Goal: Task Accomplishment & Management: Use online tool/utility

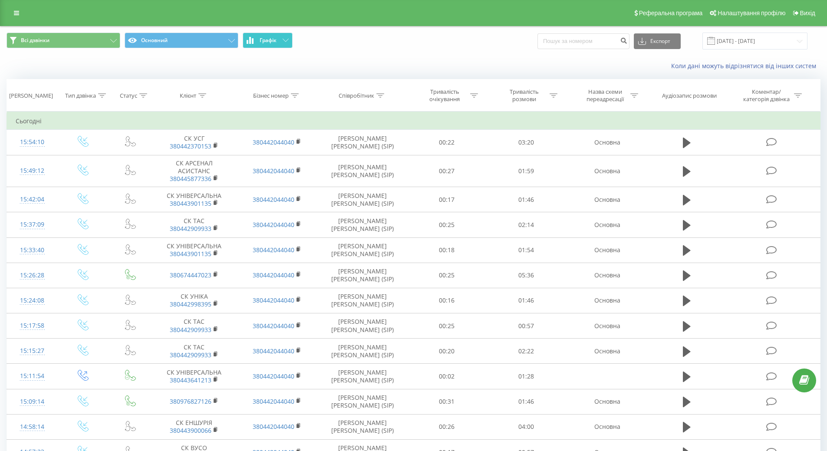
click at [287, 43] on button "Графік" at bounding box center [268, 41] width 50 height 16
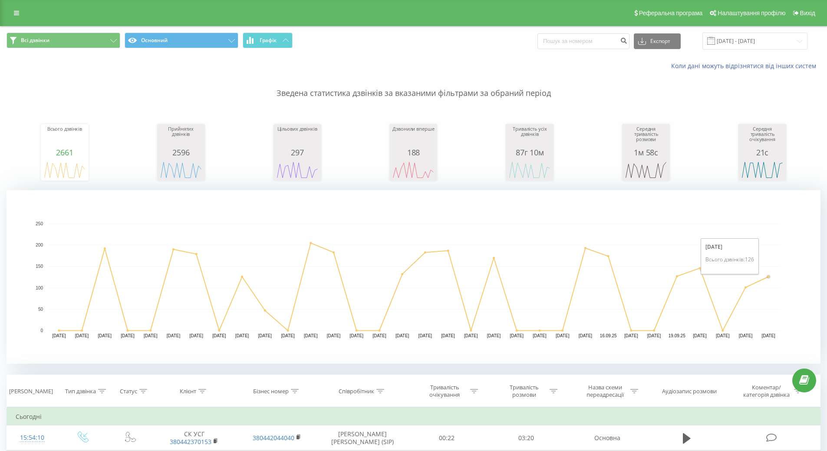
click at [768, 276] on circle "A chart." at bounding box center [768, 277] width 2 height 2
click at [284, 39] on icon at bounding box center [285, 40] width 6 height 3
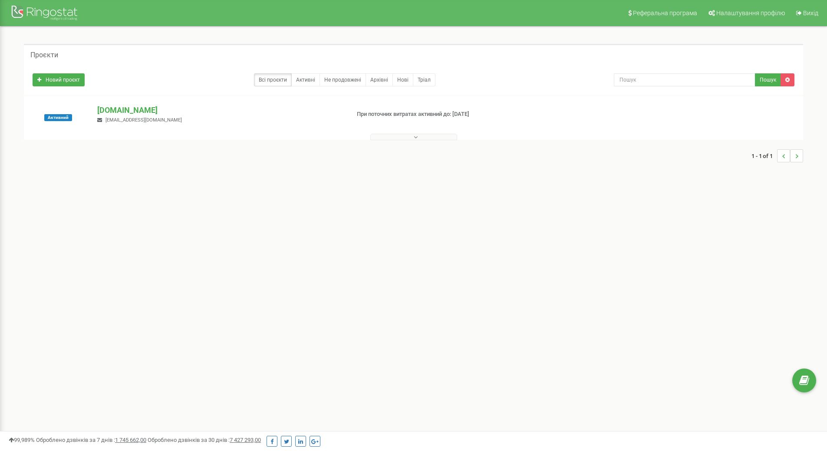
click at [385, 141] on div "1 - 1 of 1" at bounding box center [413, 156] width 779 height 30
click at [384, 138] on button at bounding box center [413, 137] width 87 height 7
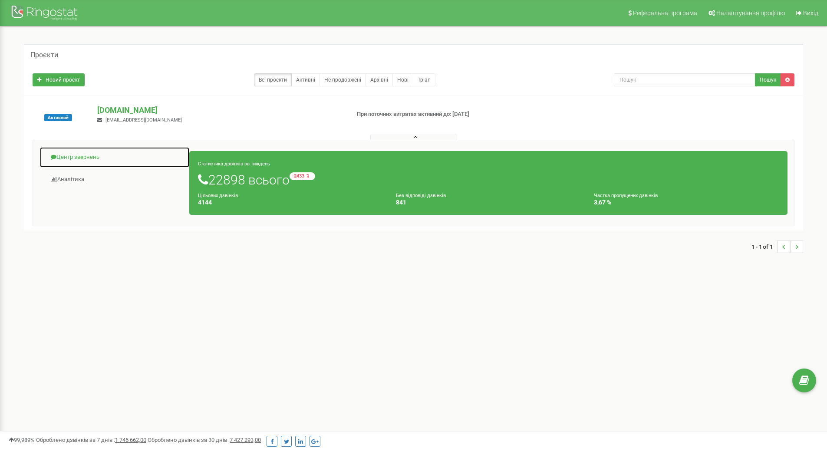
click at [76, 156] on link "Центр звернень" at bounding box center [114, 157] width 150 height 21
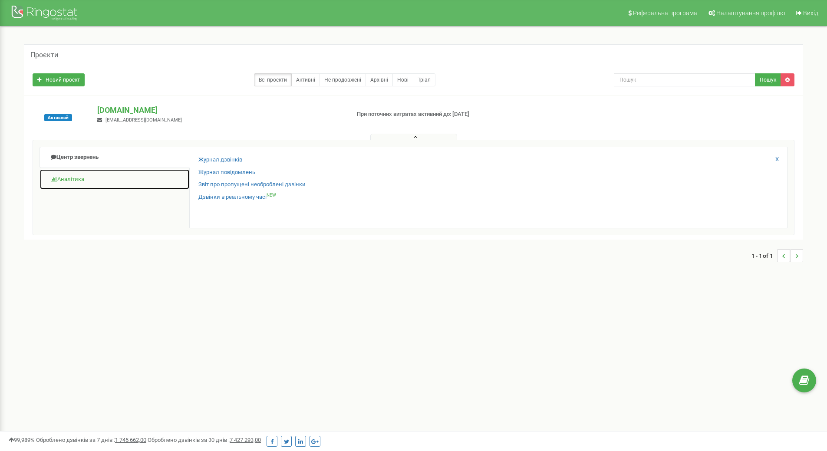
click at [75, 179] on link "Аналiтика" at bounding box center [114, 179] width 150 height 21
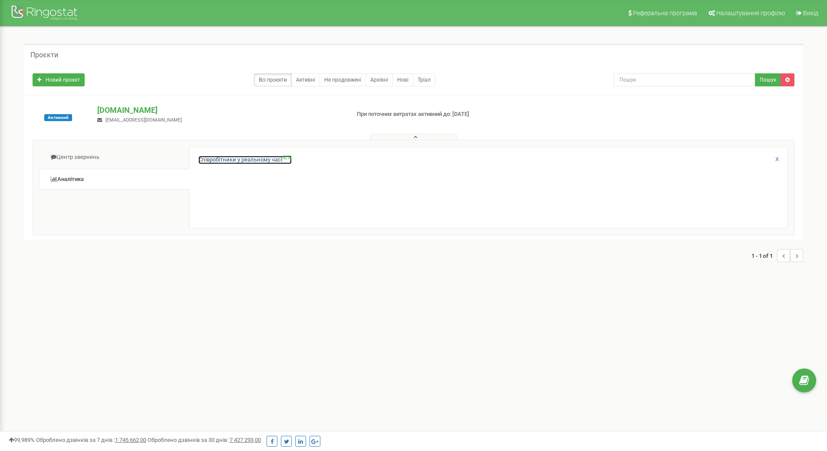
click at [230, 157] on link "Співробітники у реальному часі NEW" at bounding box center [244, 160] width 93 height 8
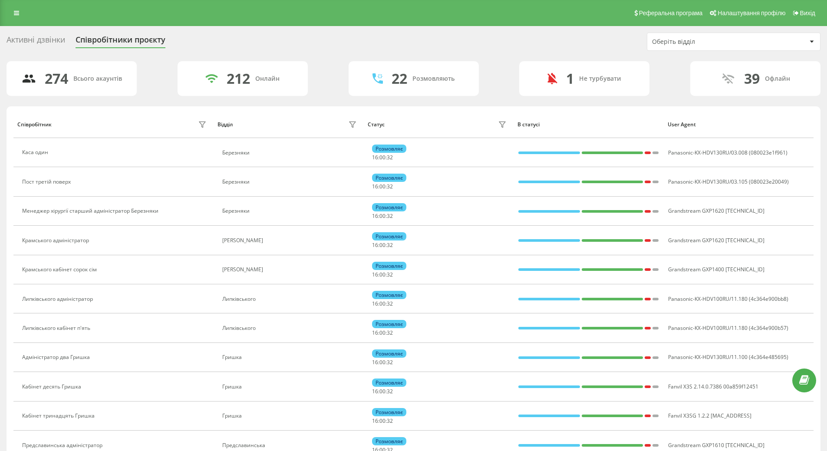
click at [697, 39] on div "Оберіть відділ" at bounding box center [704, 41] width 104 height 7
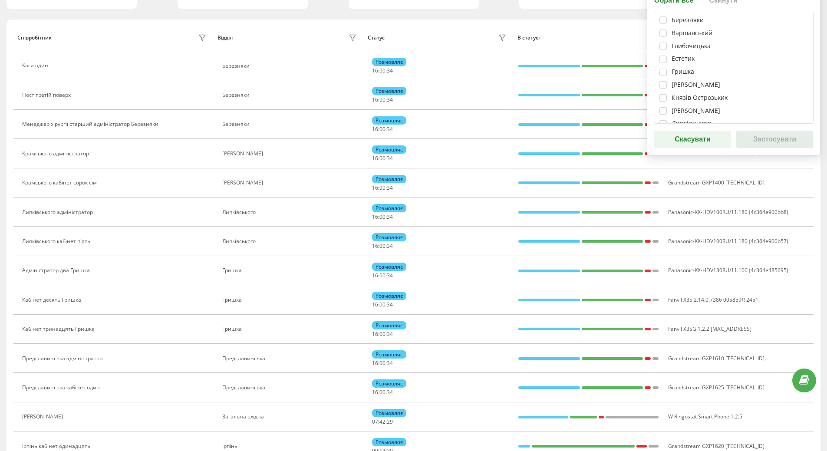
scroll to position [130, 0]
click at [664, 80] on label at bounding box center [662, 80] width 7 height 0
checkbox input "true"
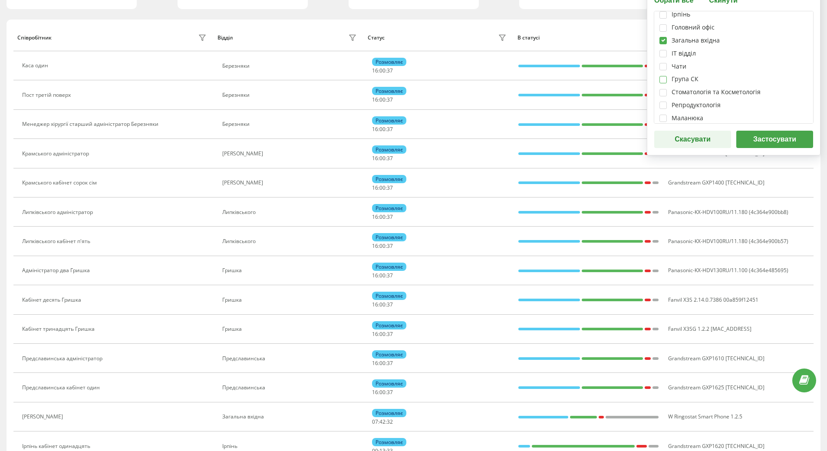
click at [661, 76] on label at bounding box center [662, 76] width 7 height 0
checkbox input "true"
click at [753, 142] on button "Застосувати" at bounding box center [774, 139] width 77 height 17
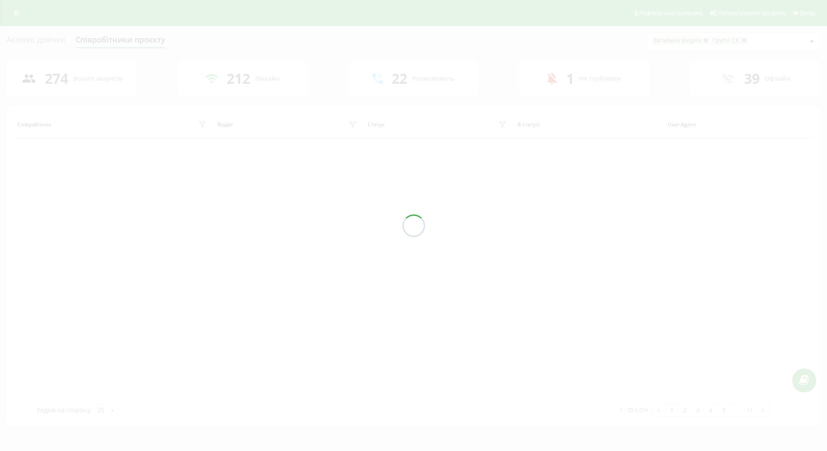
scroll to position [0, 0]
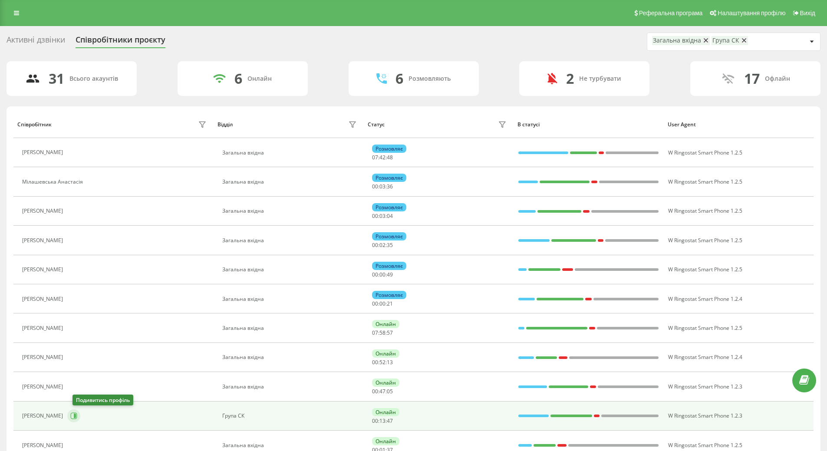
click at [76, 417] on icon at bounding box center [75, 416] width 2 height 4
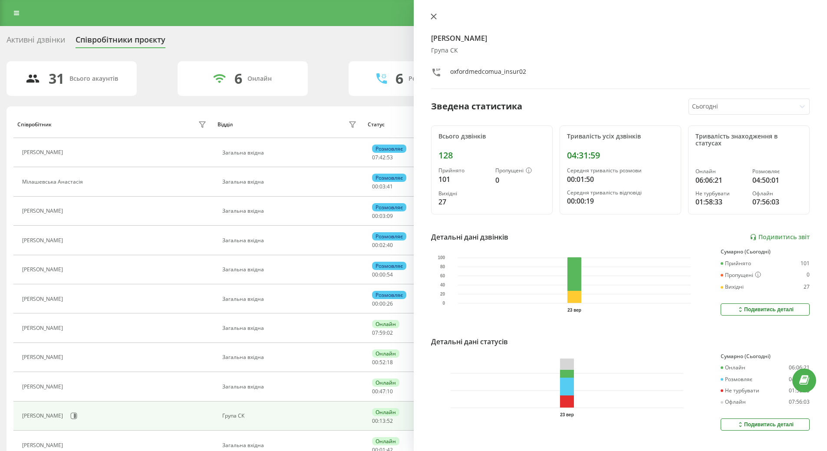
click at [432, 17] on icon at bounding box center [433, 16] width 6 height 6
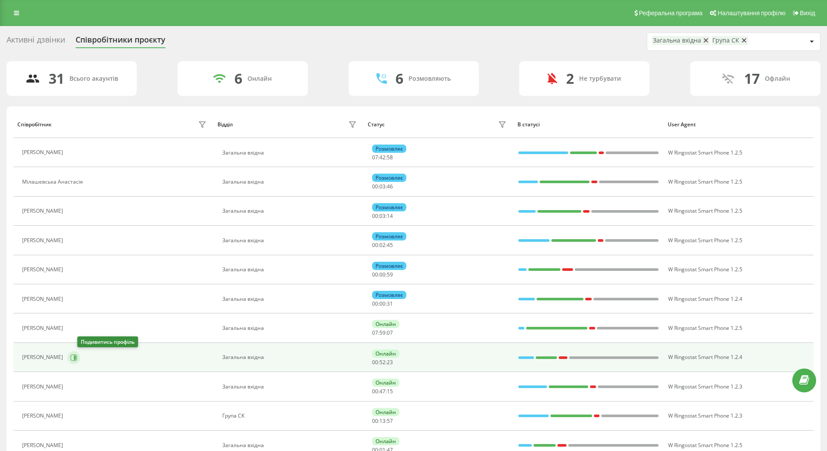
click at [77, 361] on icon at bounding box center [73, 357] width 7 height 7
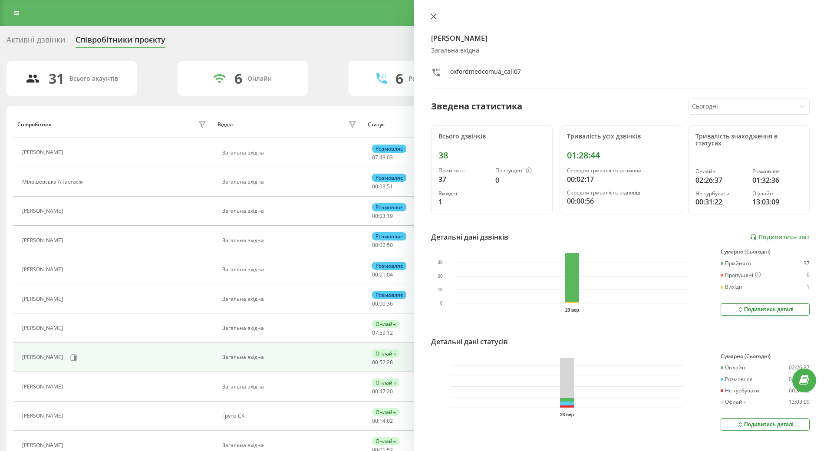
click at [431, 16] on icon at bounding box center [433, 16] width 6 height 6
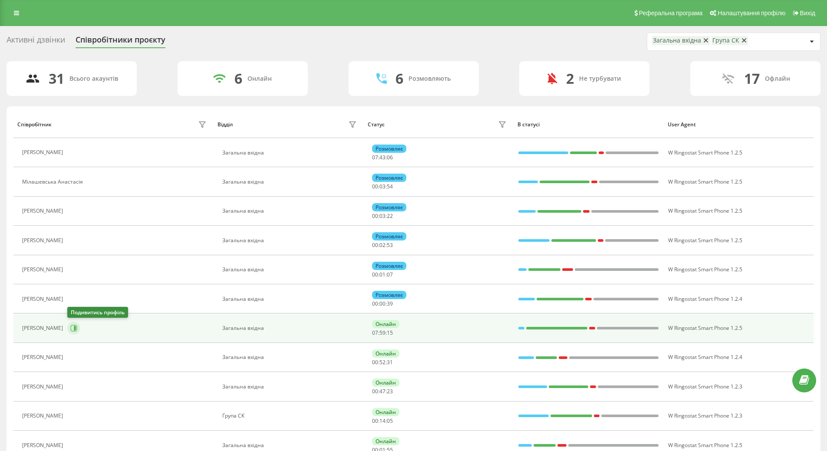
click at [77, 326] on icon at bounding box center [73, 328] width 7 height 7
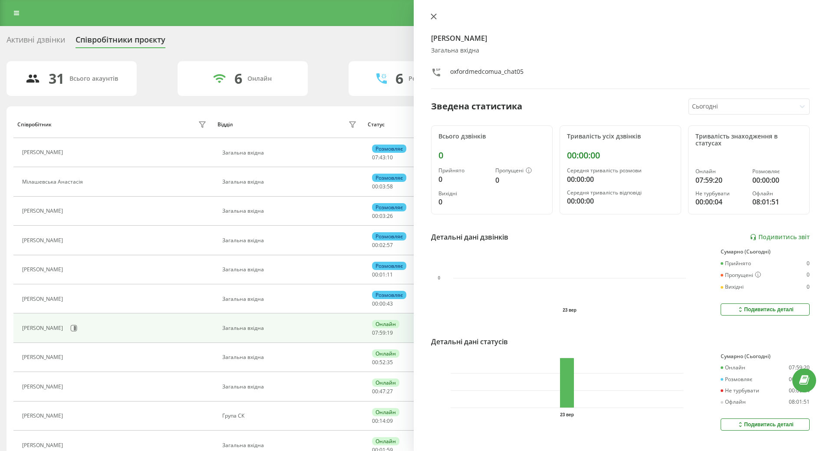
click at [437, 18] on button at bounding box center [433, 17] width 11 height 8
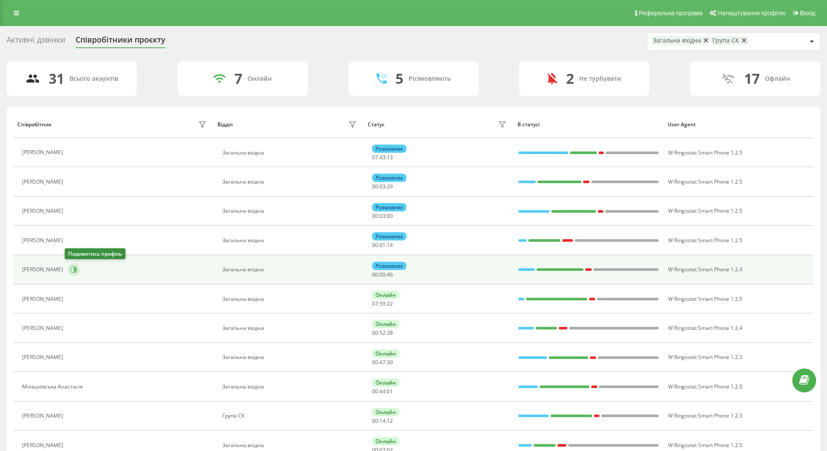
click at [74, 270] on icon at bounding box center [75, 269] width 2 height 4
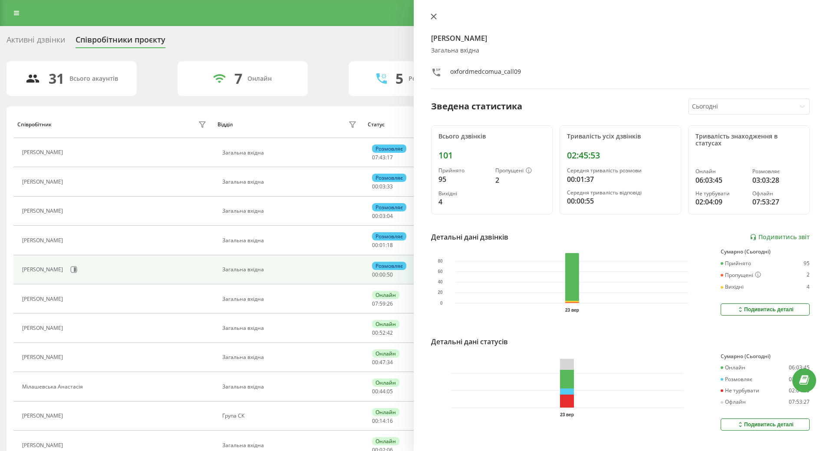
click at [434, 16] on icon at bounding box center [433, 16] width 6 height 6
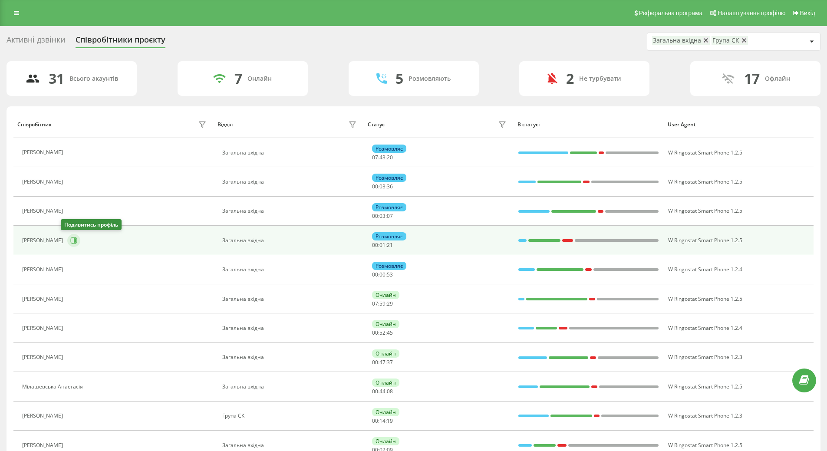
click at [69, 235] on button at bounding box center [73, 240] width 13 height 13
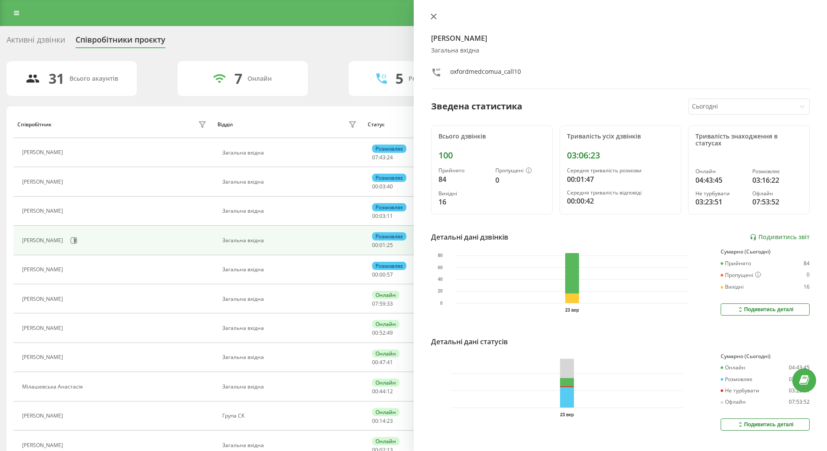
click at [435, 18] on icon at bounding box center [433, 16] width 6 height 6
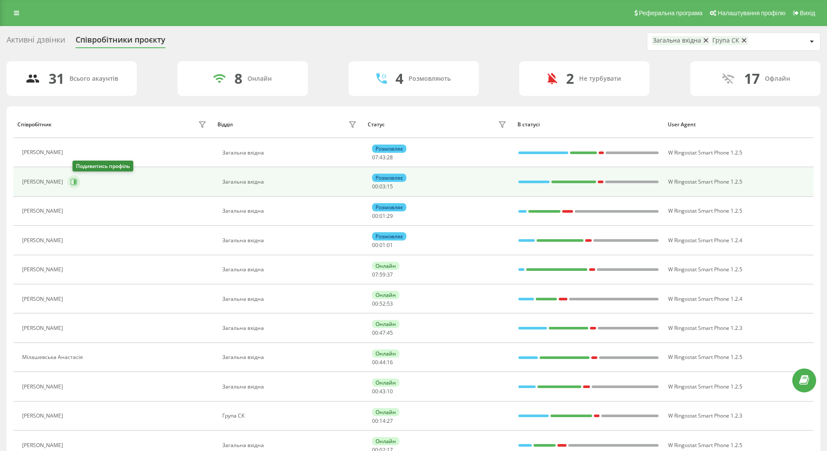
click at [76, 182] on icon at bounding box center [75, 182] width 2 height 4
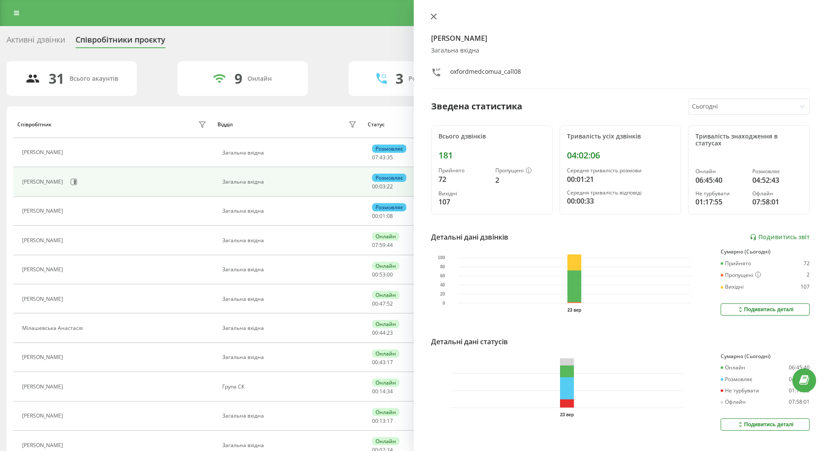
click at [433, 19] on icon at bounding box center [433, 16] width 6 height 6
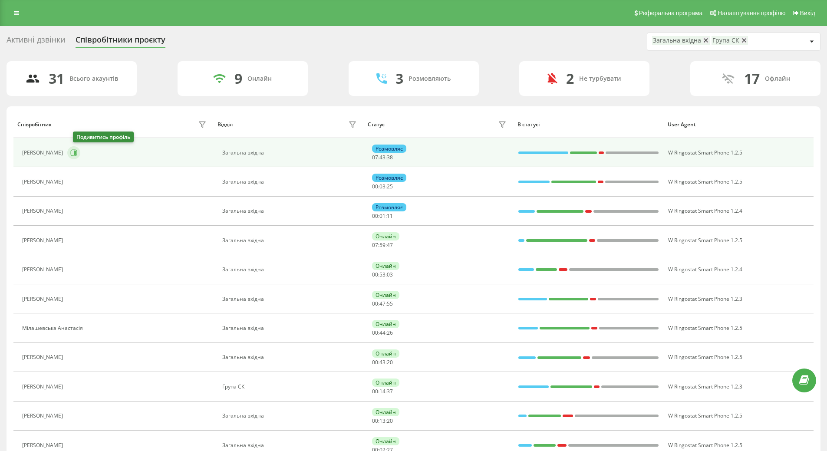
click at [76, 154] on icon at bounding box center [75, 153] width 2 height 4
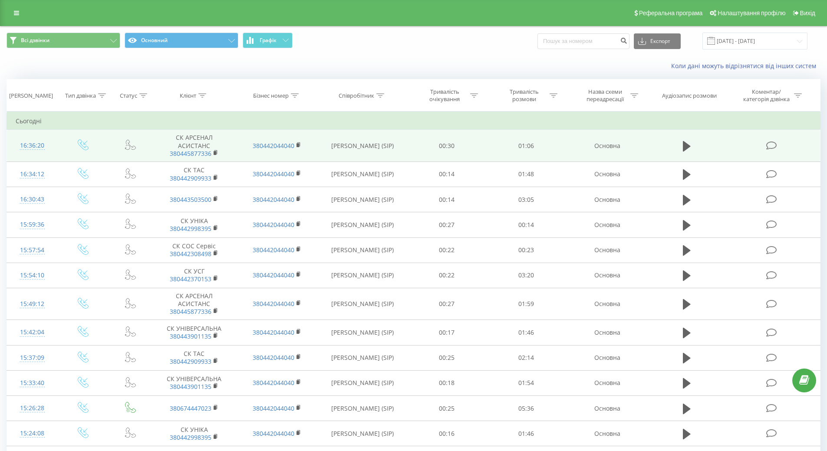
click at [34, 146] on div "16:36:20" at bounding box center [32, 145] width 33 height 17
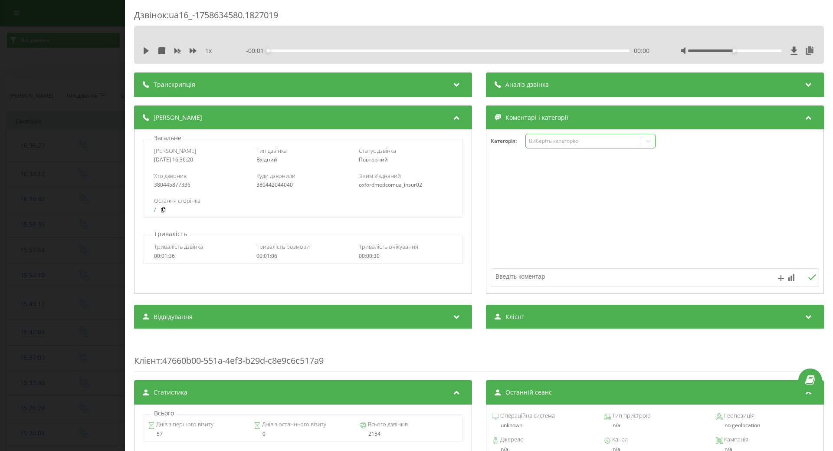
click at [577, 145] on div "Виберіть категорію" at bounding box center [583, 141] width 115 height 8
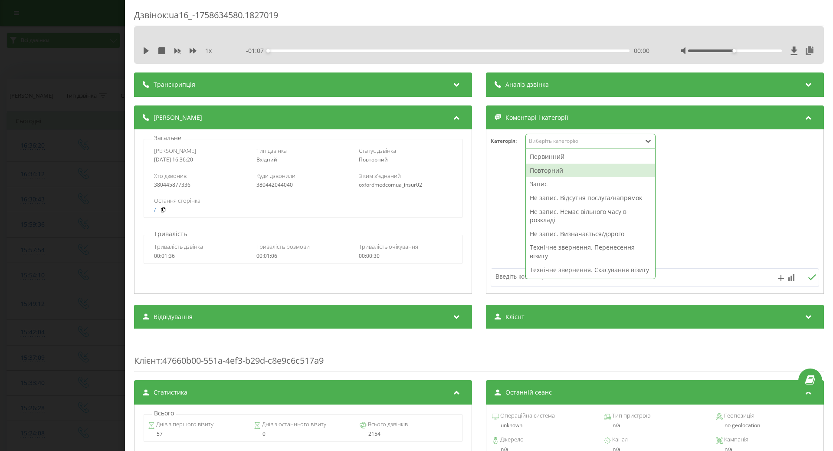
click at [544, 170] on div "Повторний" at bounding box center [590, 171] width 129 height 14
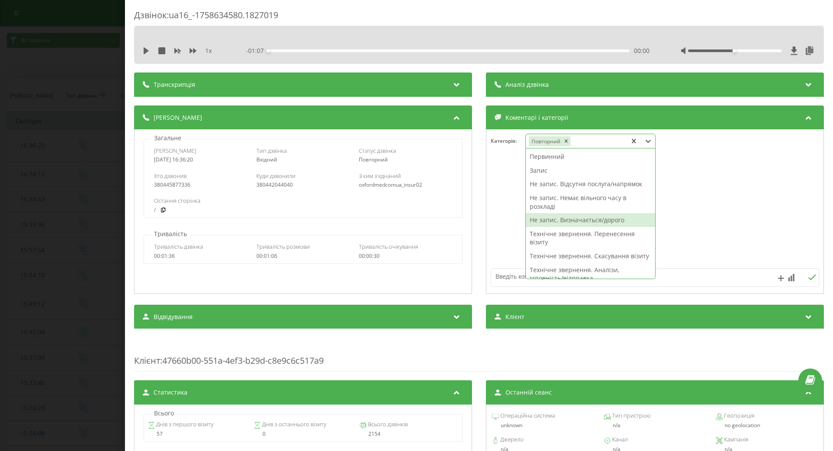
drag, startPoint x: 545, startPoint y: 231, endPoint x: 553, endPoint y: 218, distance: 15.0
click at [553, 218] on div "Первинний Запис Не запис. Відсутня послуга/напрямок Не запис. Немає вільного ча…" at bounding box center [590, 213] width 129 height 130
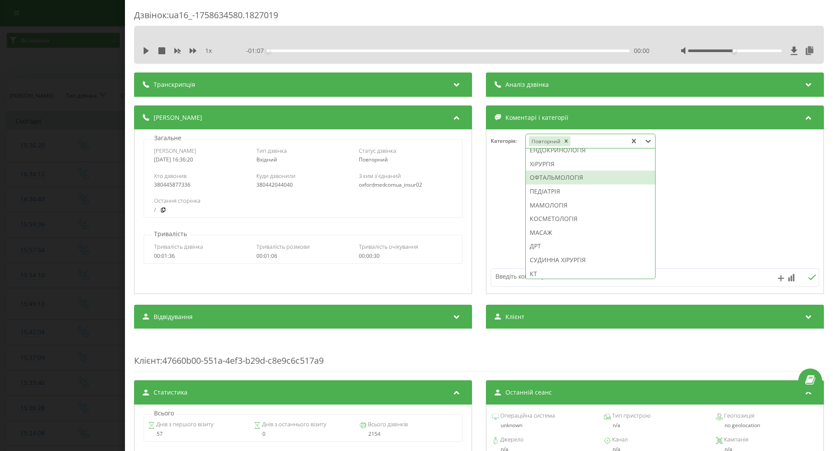
scroll to position [521, 0]
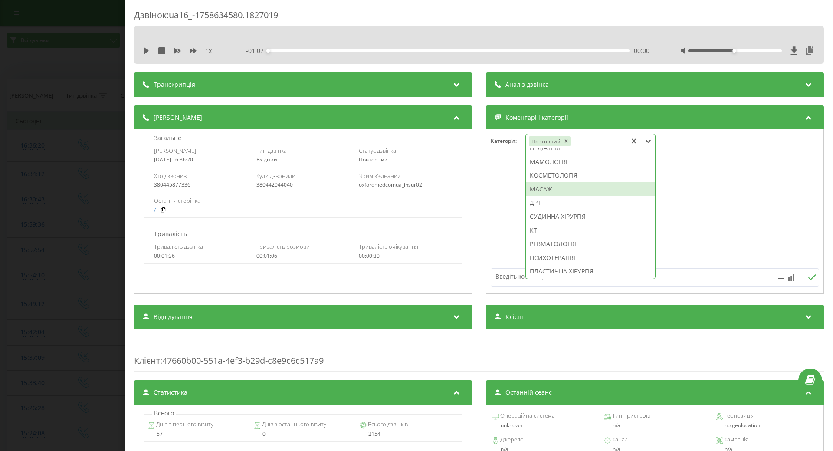
click at [539, 196] on div "МАСАЖ" at bounding box center [590, 189] width 129 height 14
click at [509, 236] on div at bounding box center [654, 212] width 337 height 104
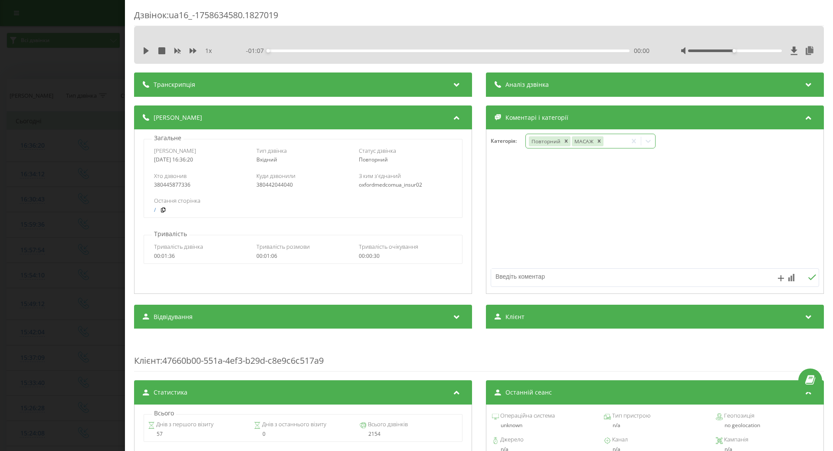
click at [646, 143] on icon at bounding box center [648, 141] width 5 height 3
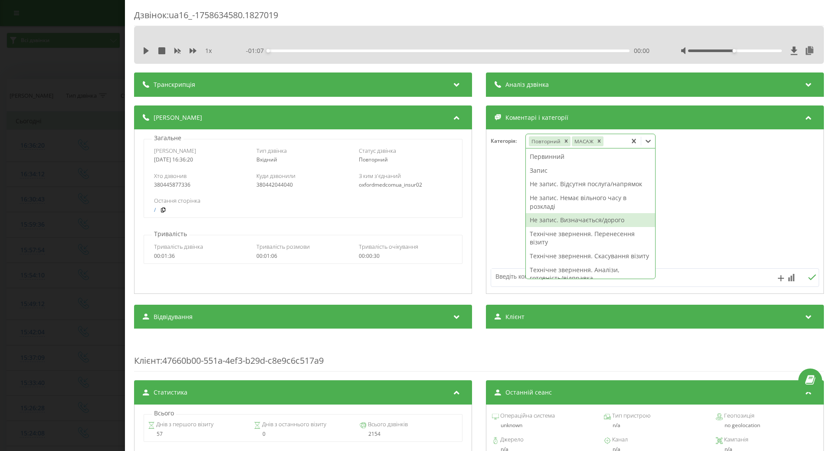
click at [556, 217] on div "Не запис. Визначається/дорого" at bounding box center [590, 220] width 129 height 14
drag, startPoint x: 505, startPoint y: 221, endPoint x: 476, endPoint y: 218, distance: 28.8
click at [503, 221] on div at bounding box center [654, 212] width 337 height 104
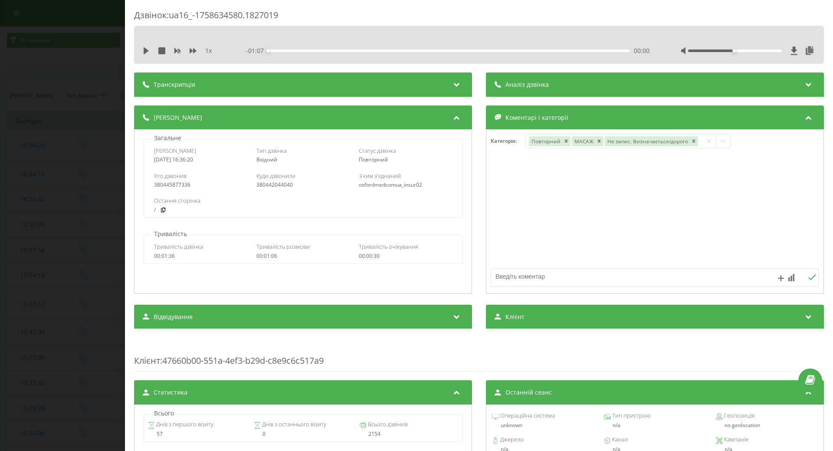
click at [94, 219] on div "Дзвінок : ua16_-1758634580.1827019 1 x - 01:07 00:00 00:00 Транскрипція Для AI-…" at bounding box center [416, 225] width 833 height 451
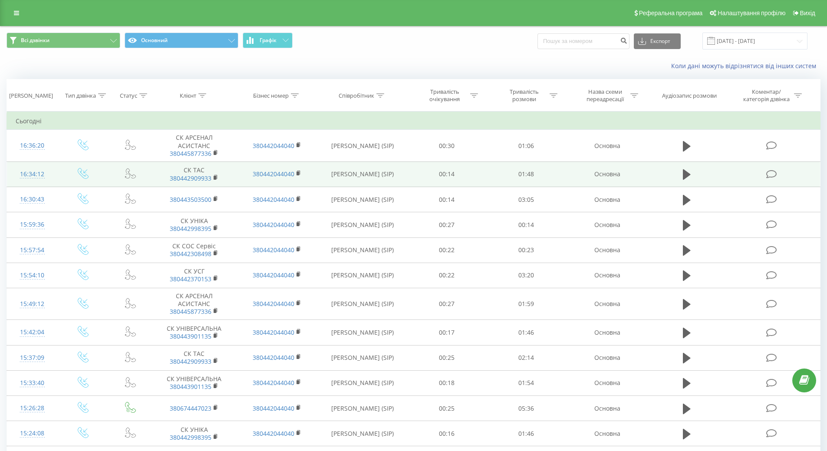
click at [33, 173] on div "16:34:12" at bounding box center [32, 174] width 33 height 17
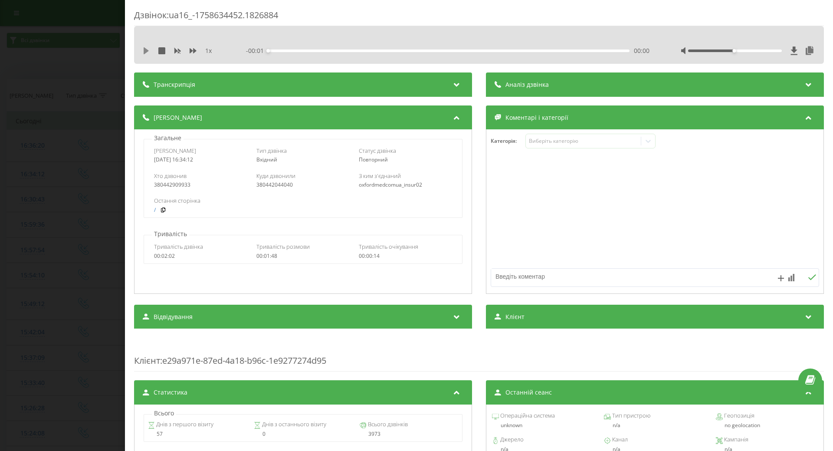
click at [147, 52] on icon at bounding box center [146, 50] width 5 height 7
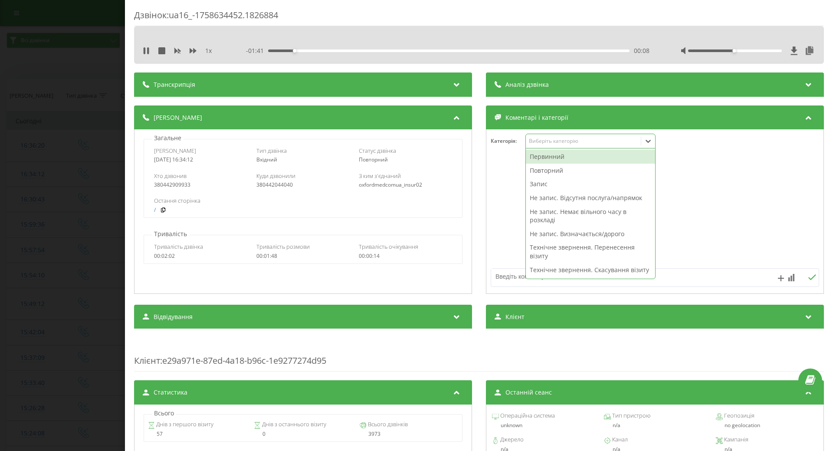
click at [538, 139] on div "Виберіть категорію" at bounding box center [583, 141] width 108 height 7
click at [549, 170] on div "Повторний" at bounding box center [590, 171] width 129 height 14
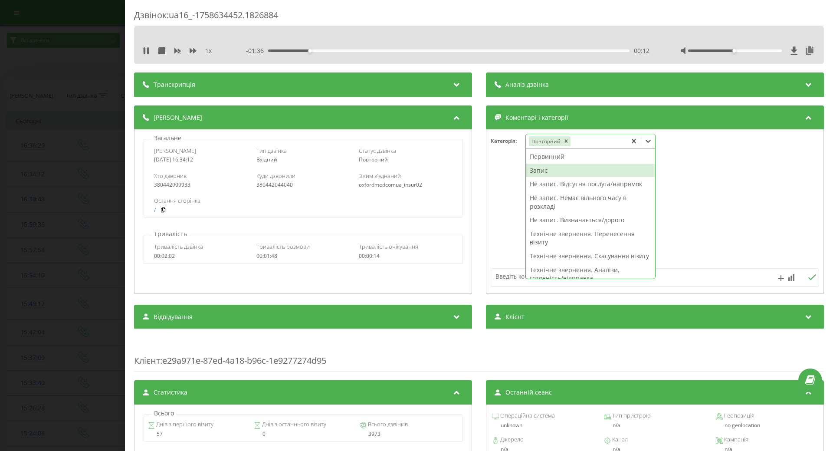
click at [539, 171] on div "Запис" at bounding box center [590, 171] width 129 height 14
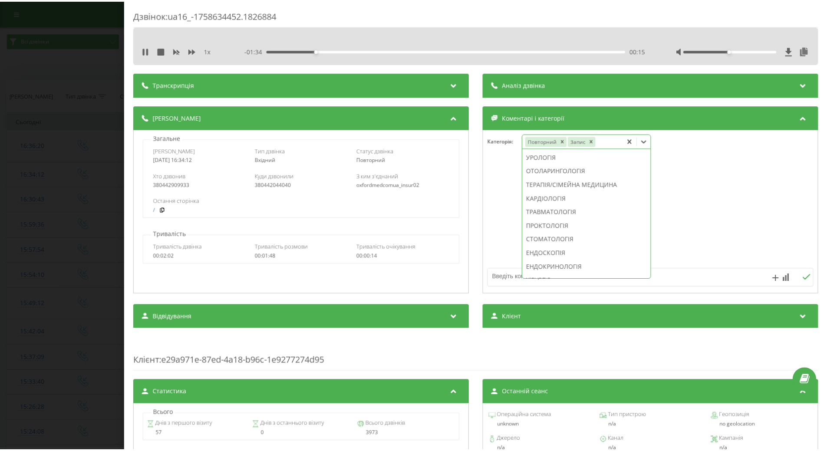
scroll to position [334, 0]
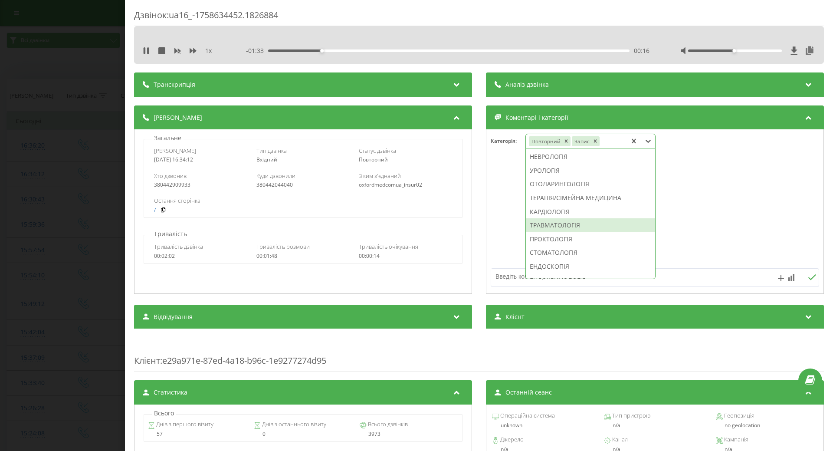
click at [557, 232] on div "ТРАВМАТОЛОГІЯ" at bounding box center [590, 225] width 129 height 14
drag, startPoint x: 512, startPoint y: 250, endPoint x: 235, endPoint y: 178, distance: 285.6
click at [509, 250] on div at bounding box center [654, 212] width 337 height 104
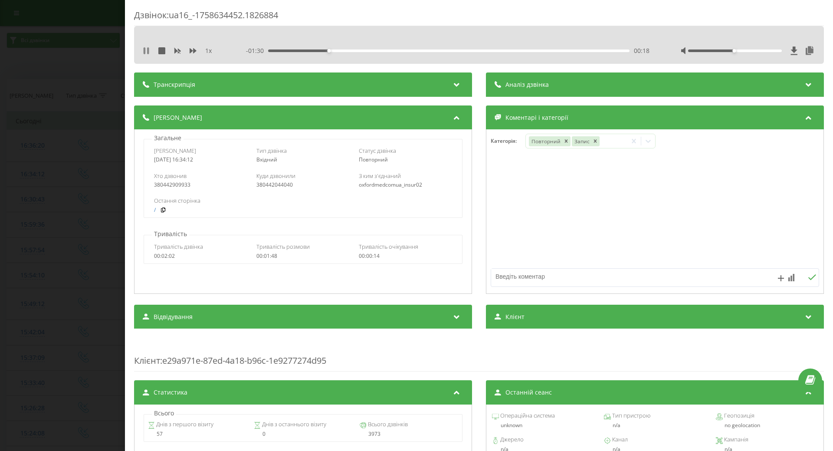
click at [144, 51] on icon at bounding box center [145, 50] width 2 height 7
drag, startPoint x: 66, startPoint y: 128, endPoint x: 657, endPoint y: 254, distance: 603.6
click at [71, 129] on div "Дзвінок : ua16_-1758634452.1826884 1 x - 01:30 00:18 00:18 Транскрипція Для AI-…" at bounding box center [416, 225] width 833 height 451
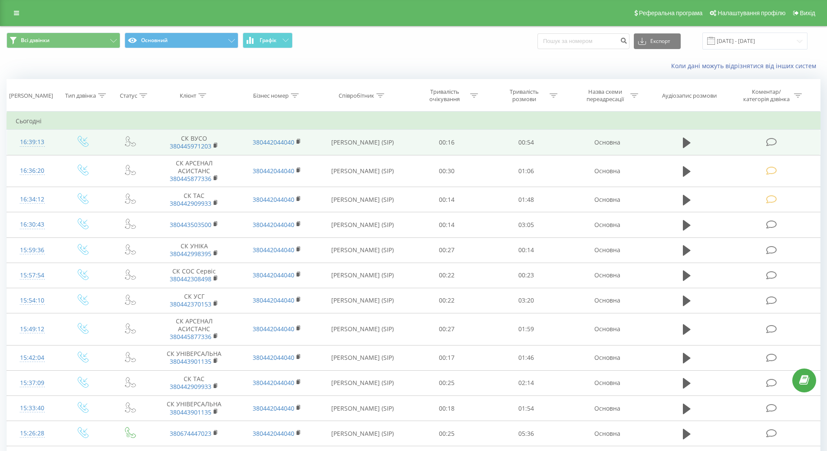
click at [36, 139] on div "16:39:13" at bounding box center [32, 142] width 33 height 17
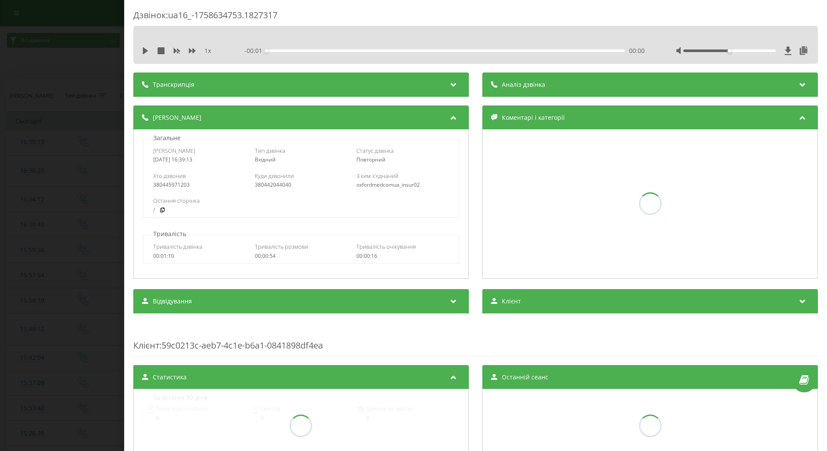
click at [35, 144] on div "Дзвінок : ua16_-1758634753.1827317 1 x - 00:01 00:00 00:00 Транскрипція Для AI-…" at bounding box center [413, 225] width 827 height 451
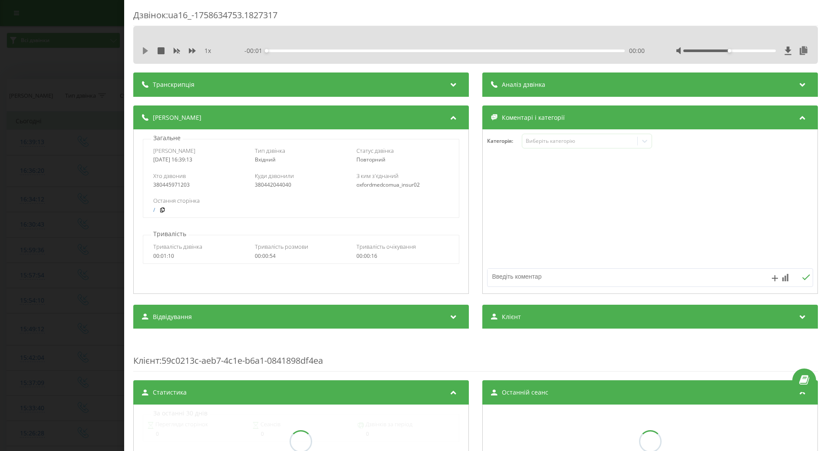
click at [145, 51] on icon at bounding box center [145, 50] width 5 height 7
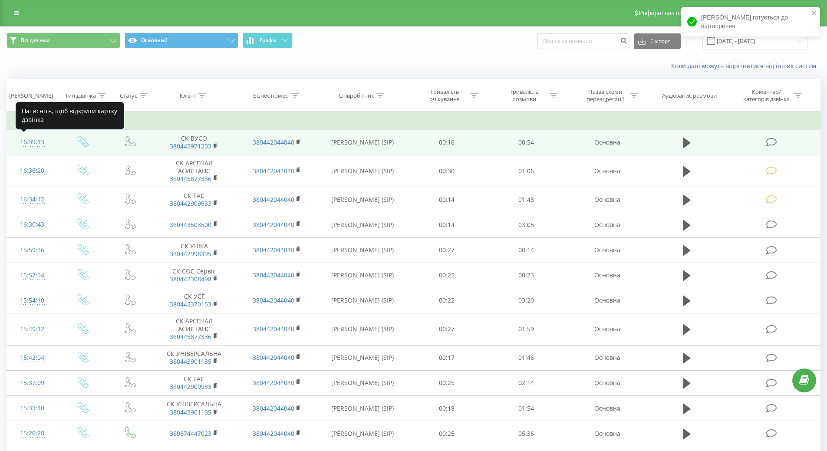
click at [30, 140] on div "16:39:13" at bounding box center [32, 142] width 33 height 17
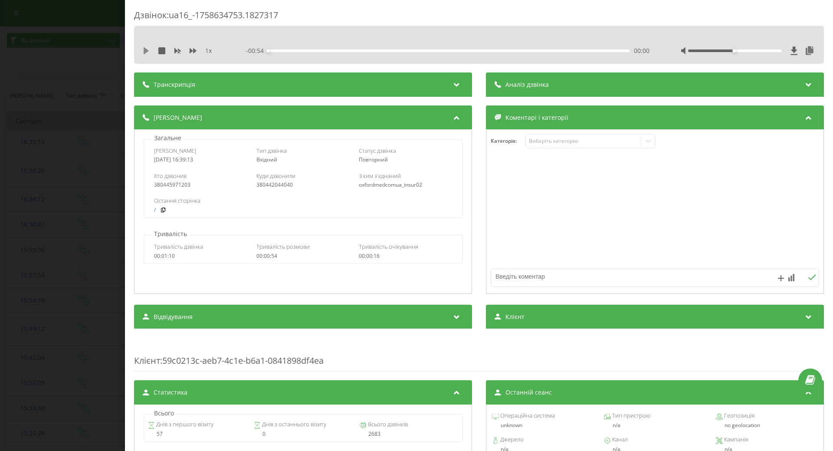
click at [145, 50] on icon at bounding box center [146, 50] width 5 height 7
click at [581, 141] on div "Виберіть категорію" at bounding box center [583, 141] width 108 height 7
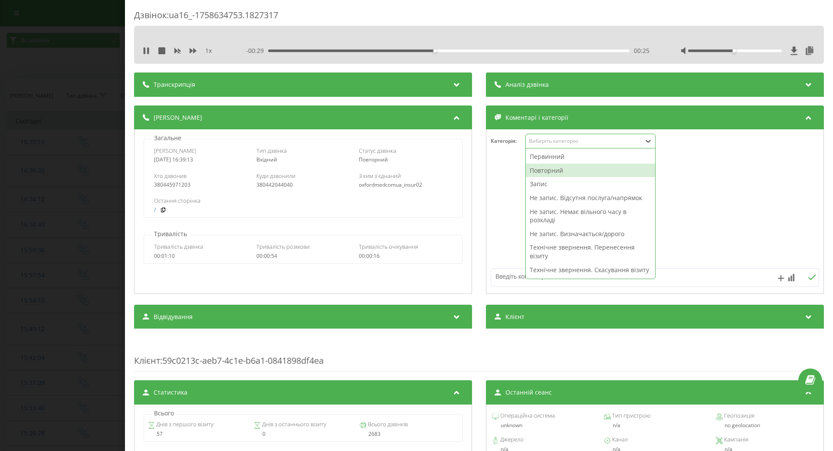
click at [546, 173] on div "Повторний" at bounding box center [590, 171] width 129 height 14
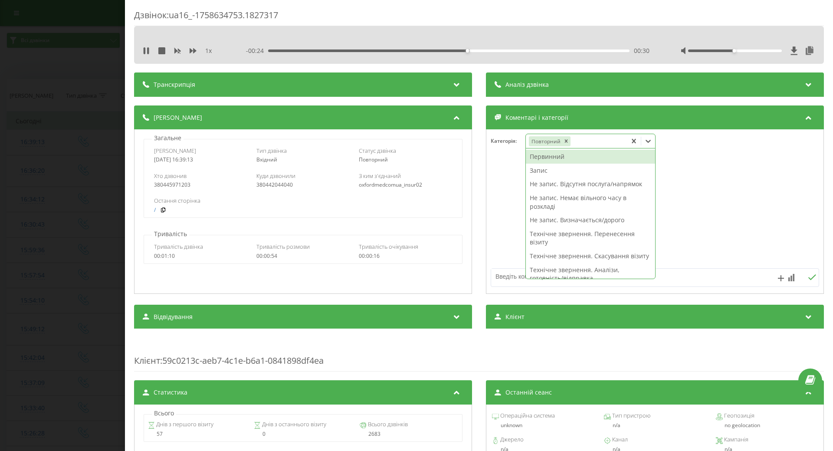
click at [562, 219] on div "Не запис. Визначається/дорого" at bounding box center [590, 220] width 129 height 14
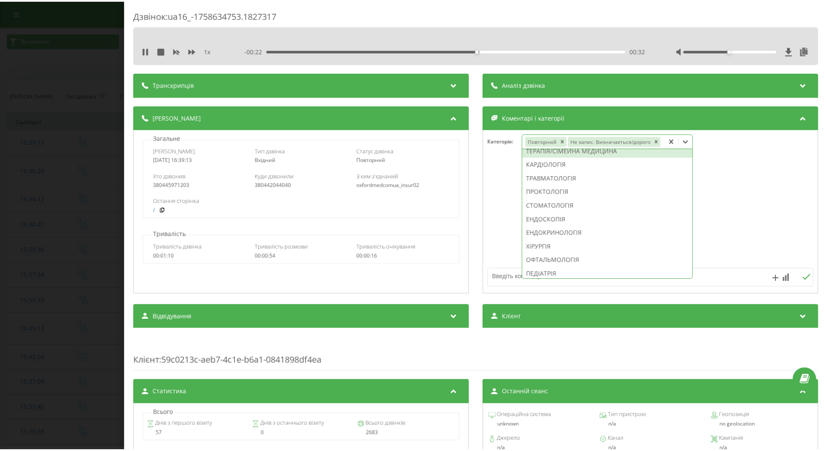
scroll to position [274, 0]
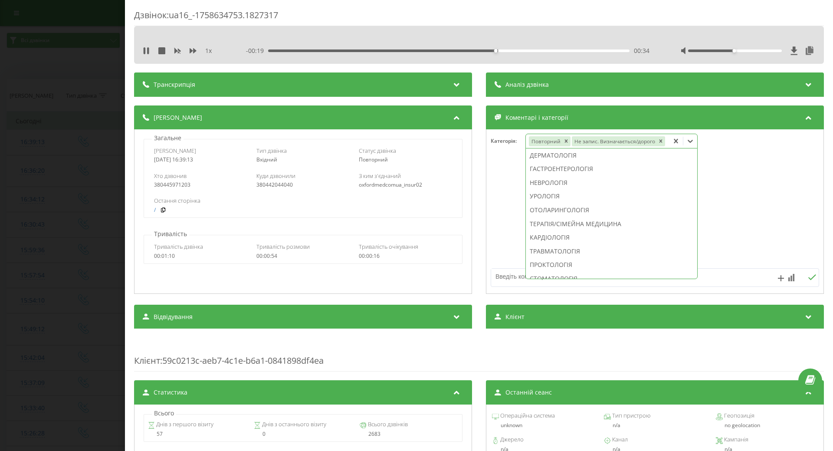
click at [555, 156] on div "ДЕРМАТОЛОГІЯ" at bounding box center [611, 155] width 171 height 14
click at [500, 200] on div at bounding box center [654, 212] width 337 height 104
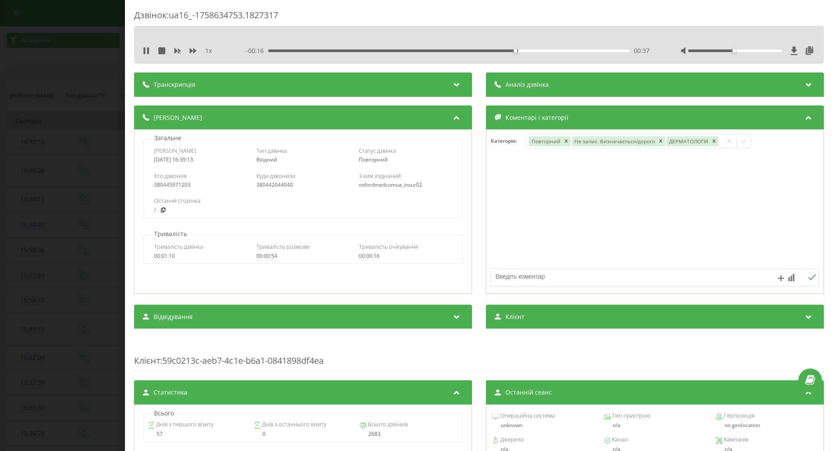
click at [46, 260] on div "Дзвінок : ua16_-1758634753.1827317 1 x - 00:16 00:37 00:37 Транскрипція Для AI-…" at bounding box center [416, 225] width 833 height 451
drag, startPoint x: 146, startPoint y: 54, endPoint x: 91, endPoint y: 141, distance: 103.2
click at [144, 56] on div "1 x - 00:12 00:41 00:41" at bounding box center [479, 50] width 677 height 13
click at [56, 125] on td "Сьогодні" at bounding box center [417, 120] width 820 height 17
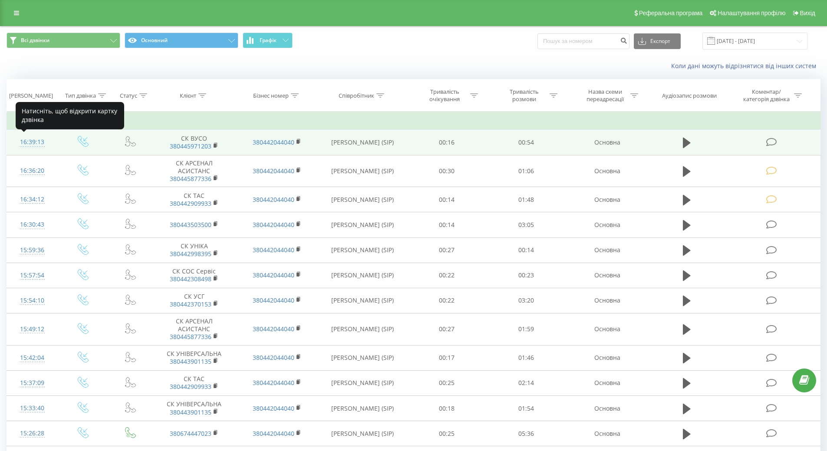
click at [23, 141] on div "16:39:13" at bounding box center [32, 142] width 33 height 17
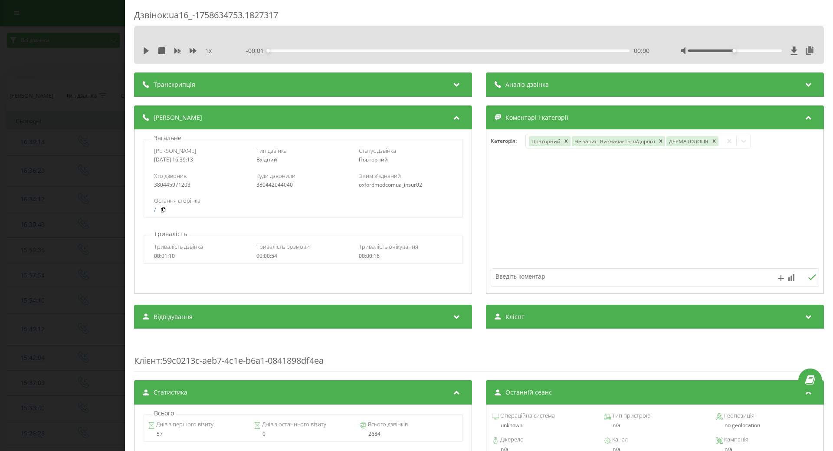
click at [85, 148] on div "Дзвінок : ua16_-1758634753.1827317 1 x - 00:01 00:00 00:00 Транскрипція Для AI-…" at bounding box center [416, 225] width 833 height 451
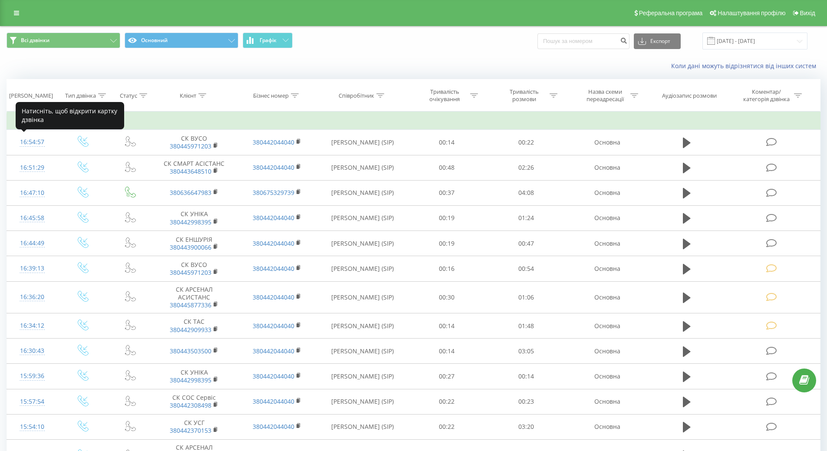
click at [28, 141] on div "16:54:57" at bounding box center [32, 142] width 33 height 17
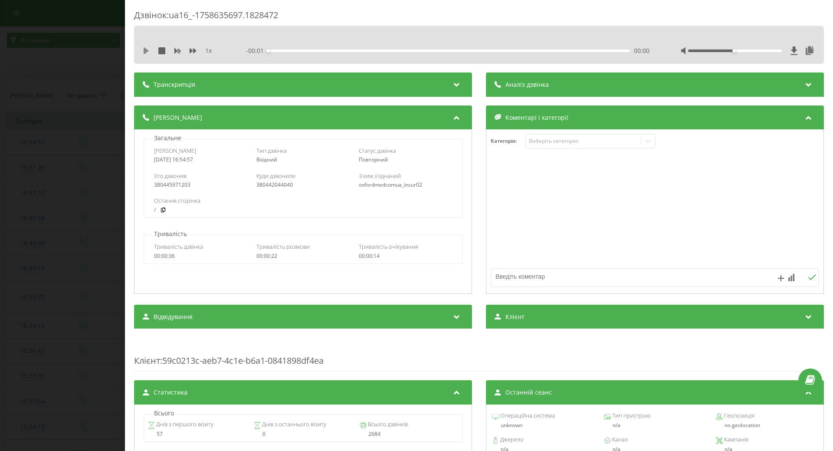
click at [148, 49] on icon at bounding box center [146, 50] width 7 height 7
click at [559, 142] on div "Виберіть категорію" at bounding box center [583, 141] width 108 height 7
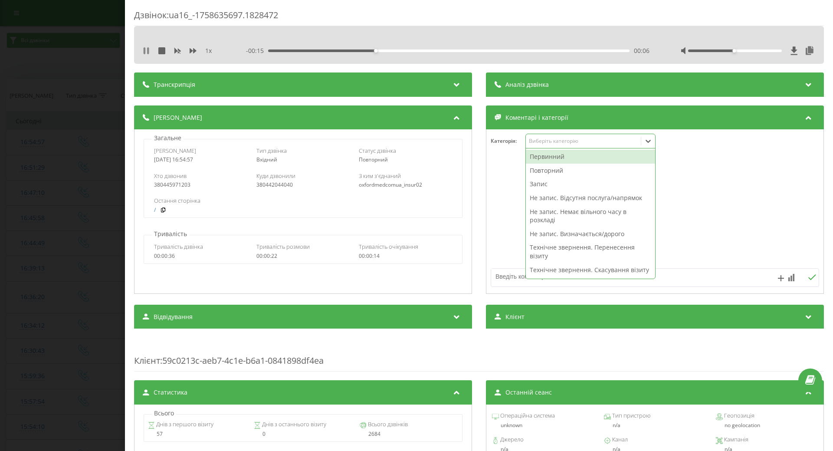
click at [147, 51] on icon at bounding box center [146, 50] width 7 height 7
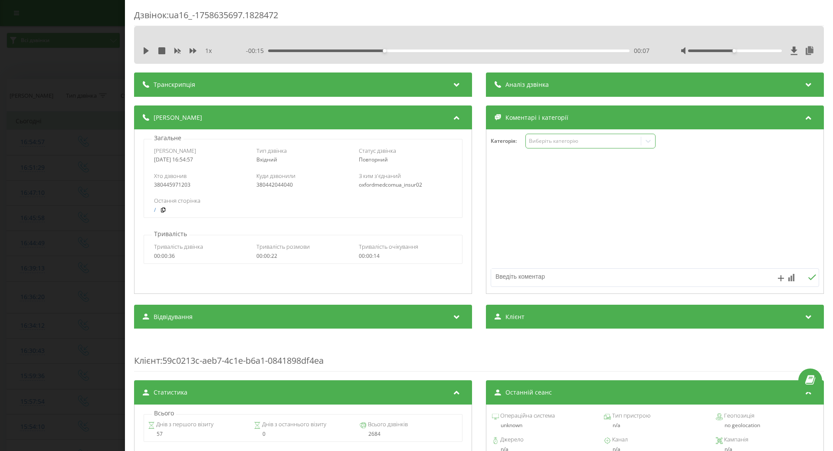
click at [579, 142] on div "Виберіть категорію" at bounding box center [583, 141] width 108 height 7
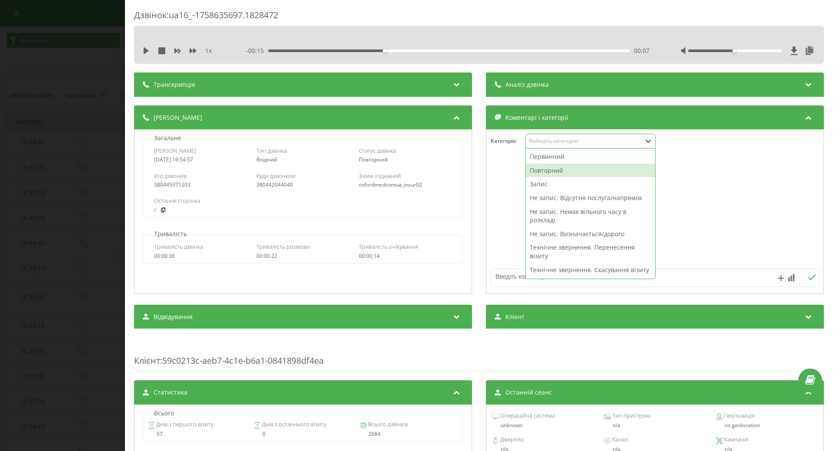
click at [549, 170] on div "Повторний" at bounding box center [590, 171] width 129 height 14
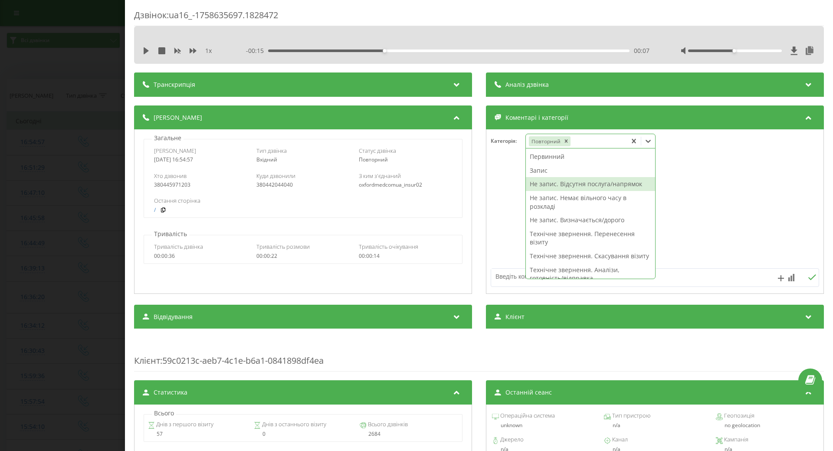
click at [572, 184] on div "Не запис. Відсутня послуга/напрямок" at bounding box center [590, 184] width 129 height 14
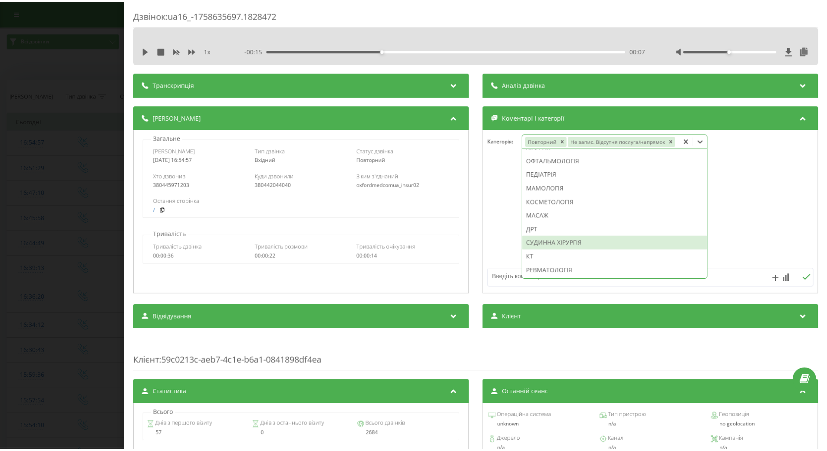
scroll to position [482, 0]
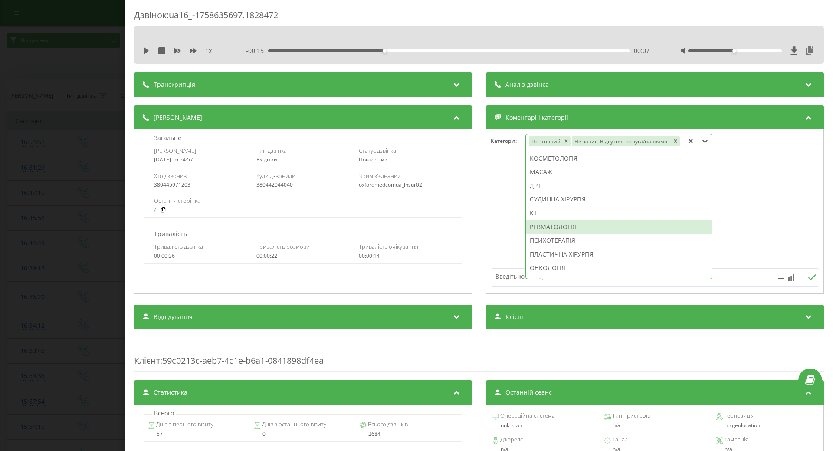
click at [552, 227] on div "РЕВМАТОЛОГІЯ" at bounding box center [619, 227] width 186 height 14
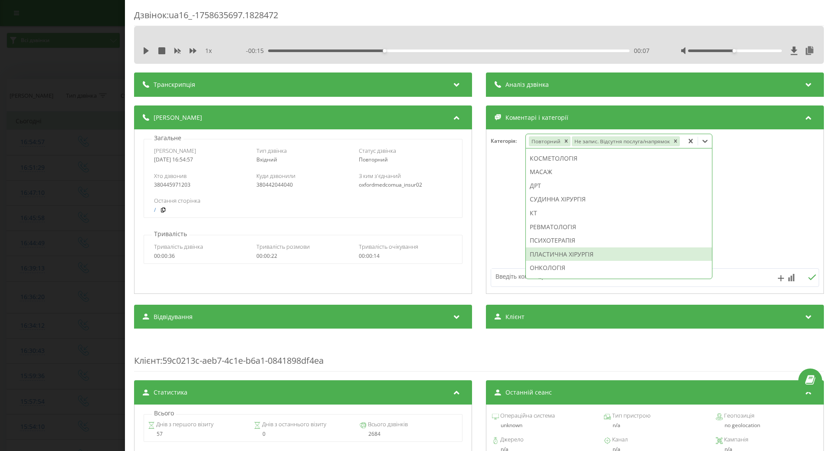
click at [506, 278] on textarea at bounding box center [622, 277] width 262 height 16
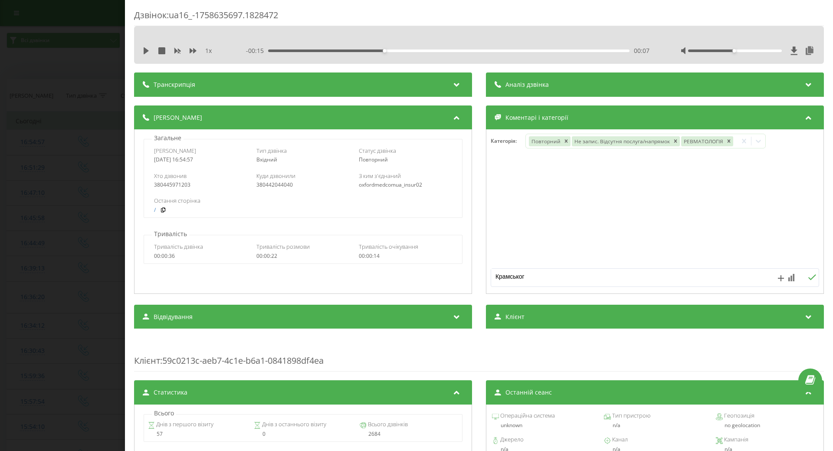
type textarea "Крамського"
drag, startPoint x: 70, startPoint y: 254, endPoint x: 105, endPoint y: 258, distance: 35.8
click at [70, 254] on div "Дзвінок : ua16_-1758635697.1828472 1 x - 00:15 00:07 00:07 Транскрипція Для AI-…" at bounding box center [416, 225] width 833 height 451
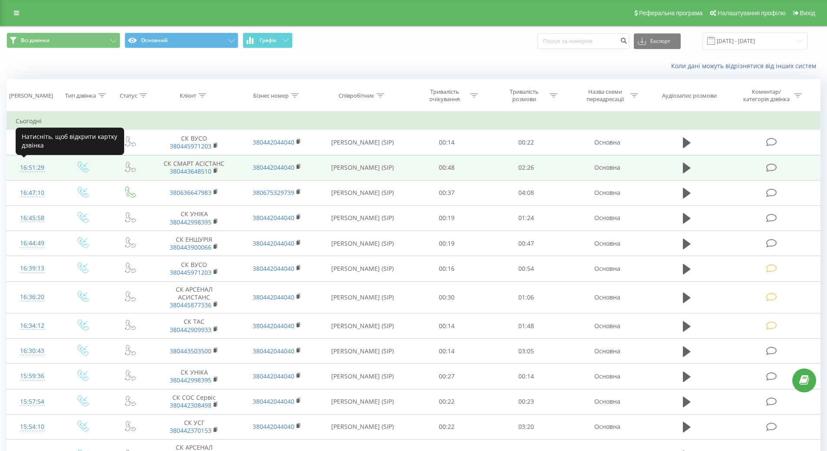
click at [28, 167] on div "16:51:29" at bounding box center [32, 167] width 33 height 17
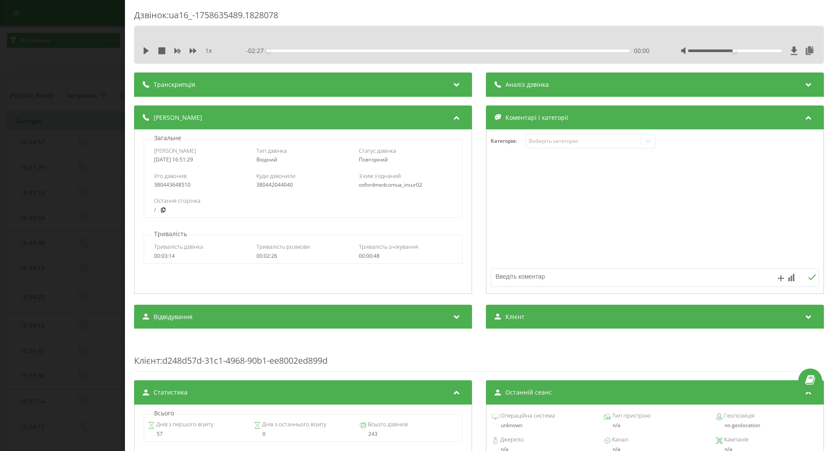
click at [79, 206] on div "Дзвінок : ua16_-1758635489.1828078 1 x - 02:27 00:00 00:00 Транскрипція Для AI-…" at bounding box center [416, 225] width 833 height 451
